Goal: Information Seeking & Learning: Learn about a topic

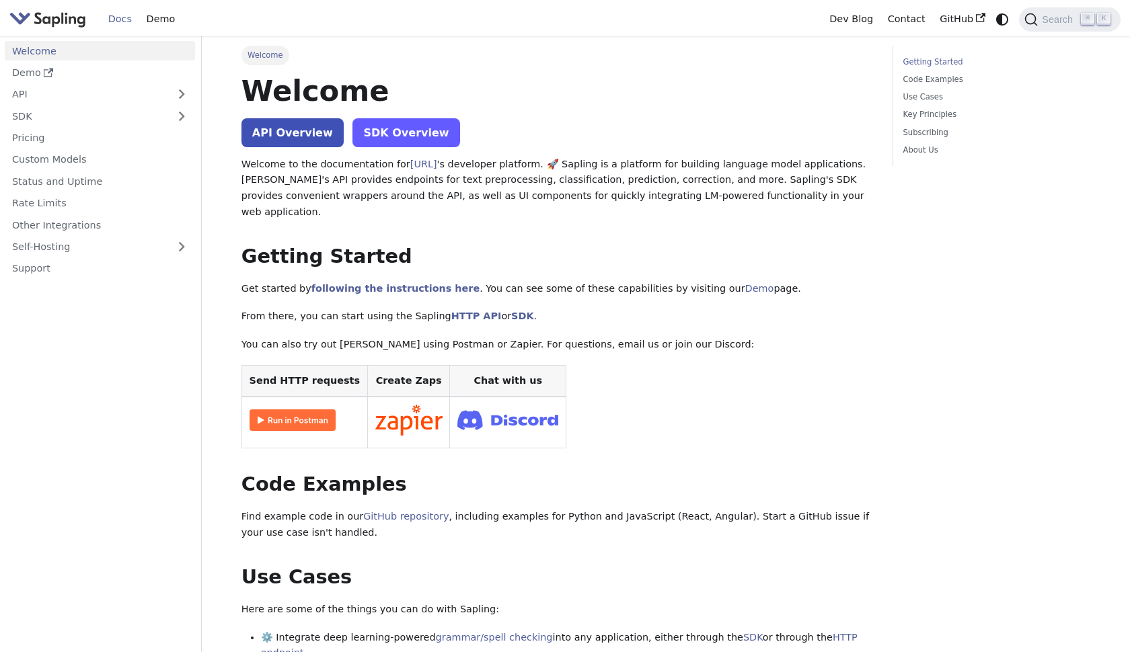
click at [401, 131] on link "SDK Overview" at bounding box center [405, 132] width 107 height 29
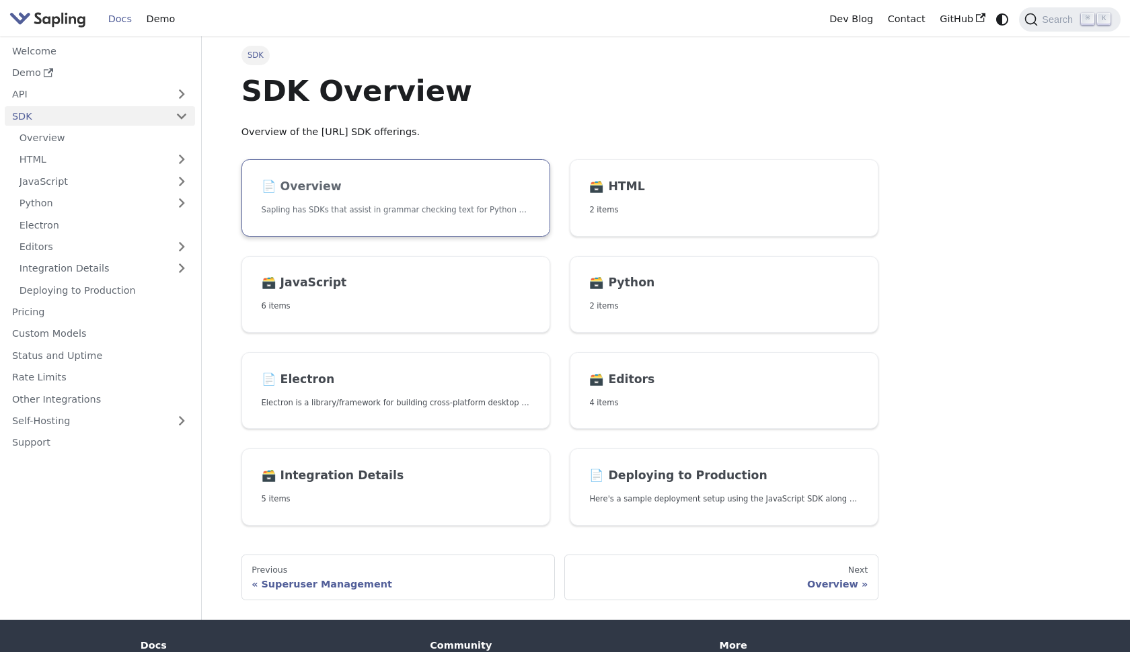
click at [403, 198] on link "📄️ Overview Sapling has SDKs that assist in grammar checking text for Python an…" at bounding box center [395, 197] width 309 height 77
